Goal: Find specific page/section: Find specific page/section

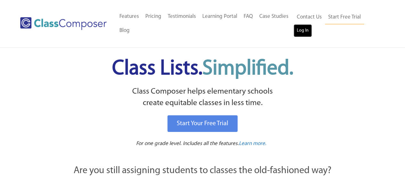
click at [297, 35] on link "Log In" at bounding box center [302, 30] width 18 height 13
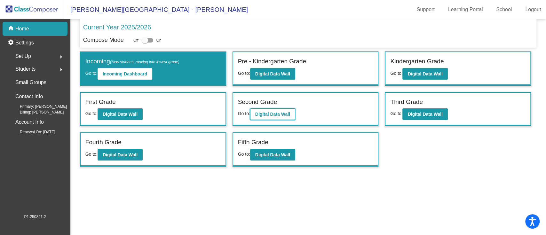
click at [273, 112] on b "Digital Data Wall" at bounding box center [272, 114] width 35 height 5
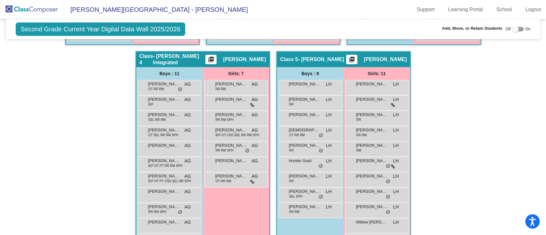
scroll to position [318, 0]
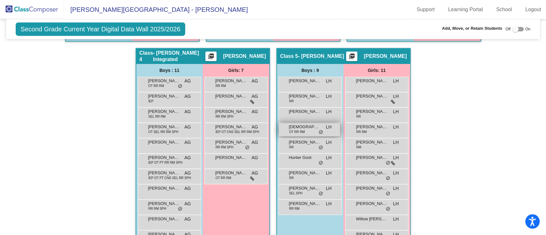
click at [305, 130] on div "Christian Bower OT RR RM LH lock do_not_disturb_alt" at bounding box center [309, 129] width 61 height 13
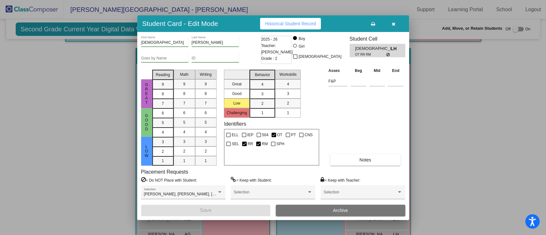
click at [293, 24] on span "Historical Student Record" at bounding box center [290, 23] width 51 height 5
